Goal: Find specific page/section: Find specific page/section

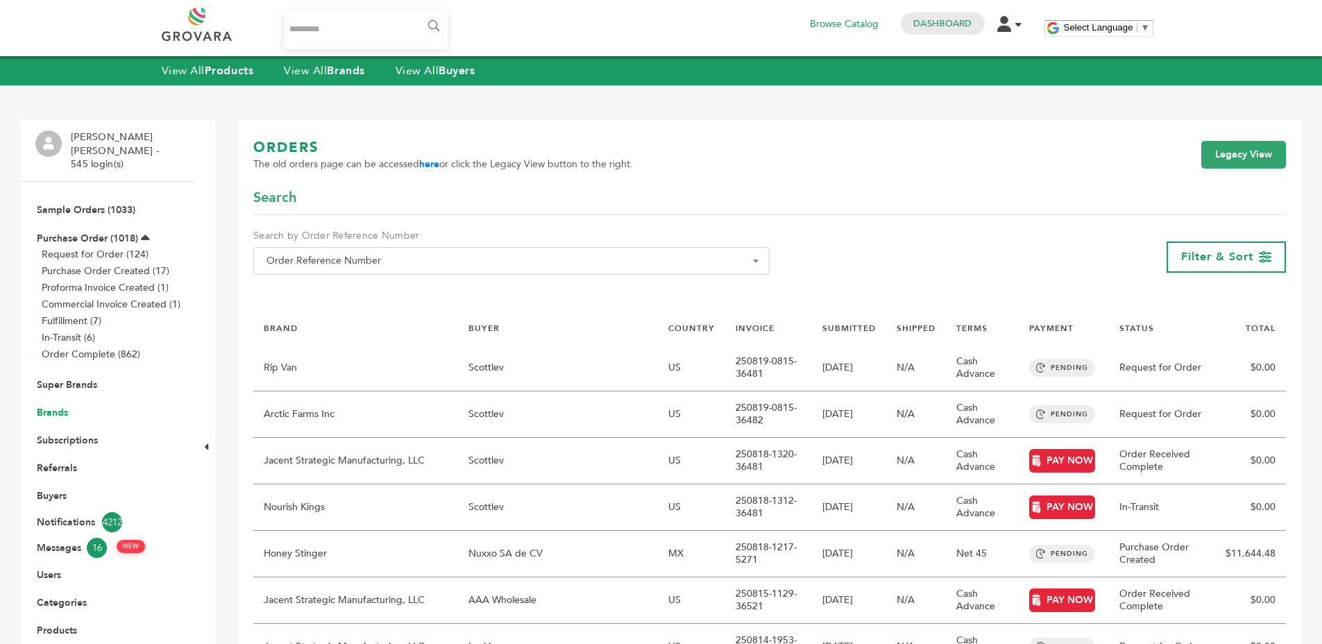
click at [57, 406] on link "Brands" at bounding box center [52, 412] width 31 height 13
click at [56, 406] on link "Brands" at bounding box center [52, 412] width 31 height 13
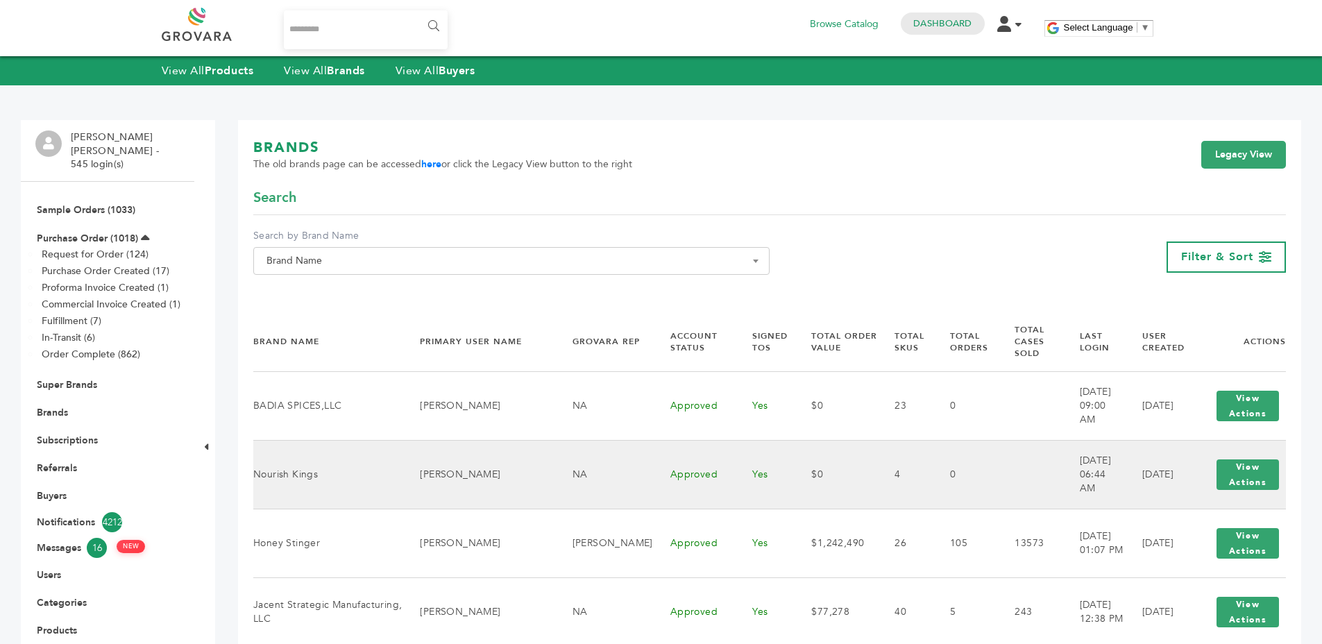
scroll to position [214, 0]
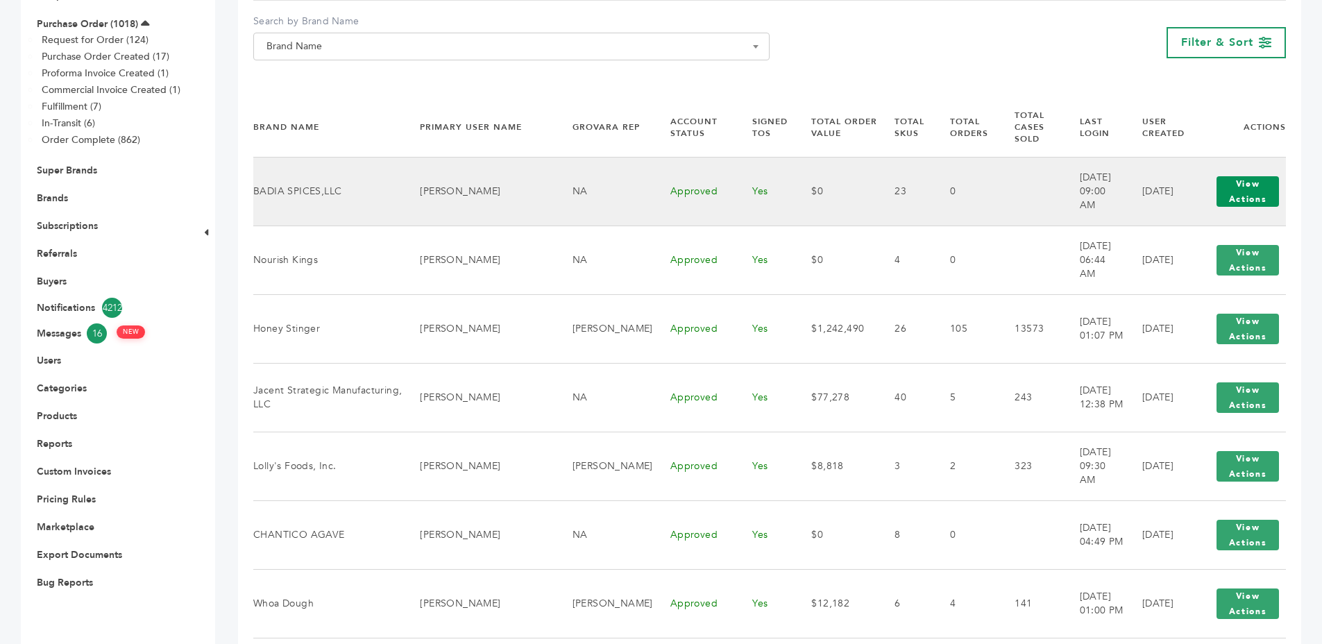
click at [1234, 176] on button "View Actions" at bounding box center [1248, 191] width 62 height 31
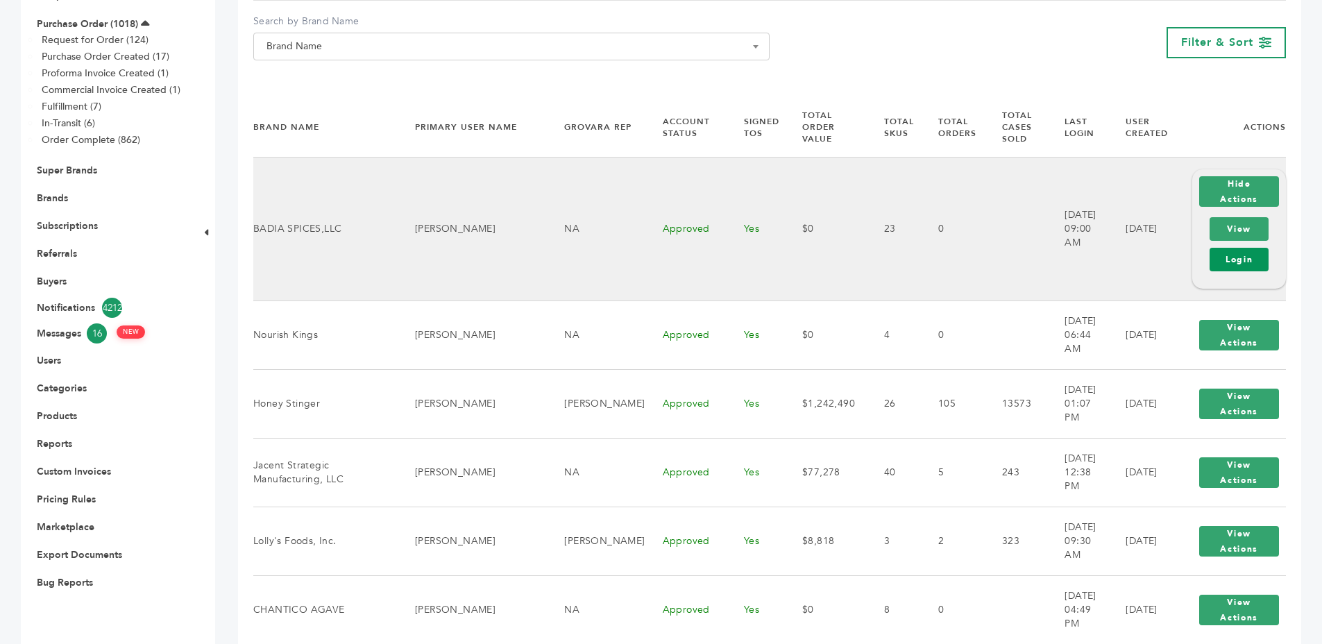
click at [1229, 248] on link "Login" at bounding box center [1239, 260] width 59 height 24
